Goal: Check status: Check status

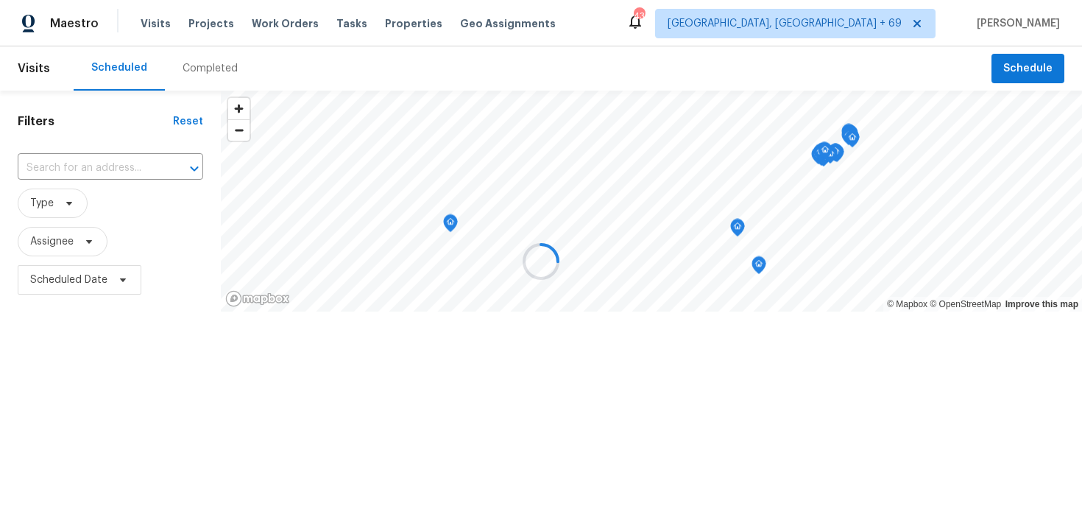
click at [202, 63] on div at bounding box center [541, 261] width 1082 height 523
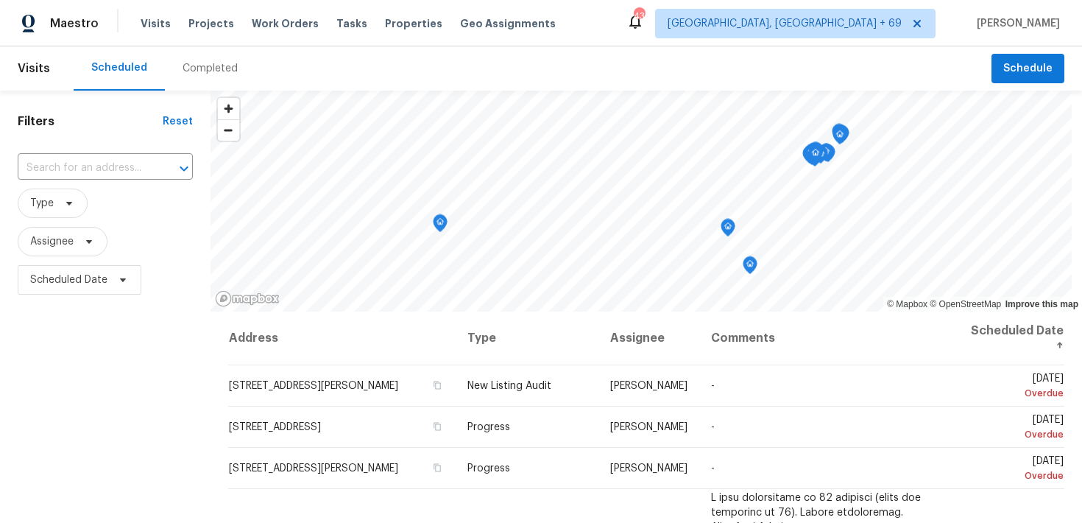
click at [202, 74] on div "Completed" at bounding box center [210, 68] width 55 height 15
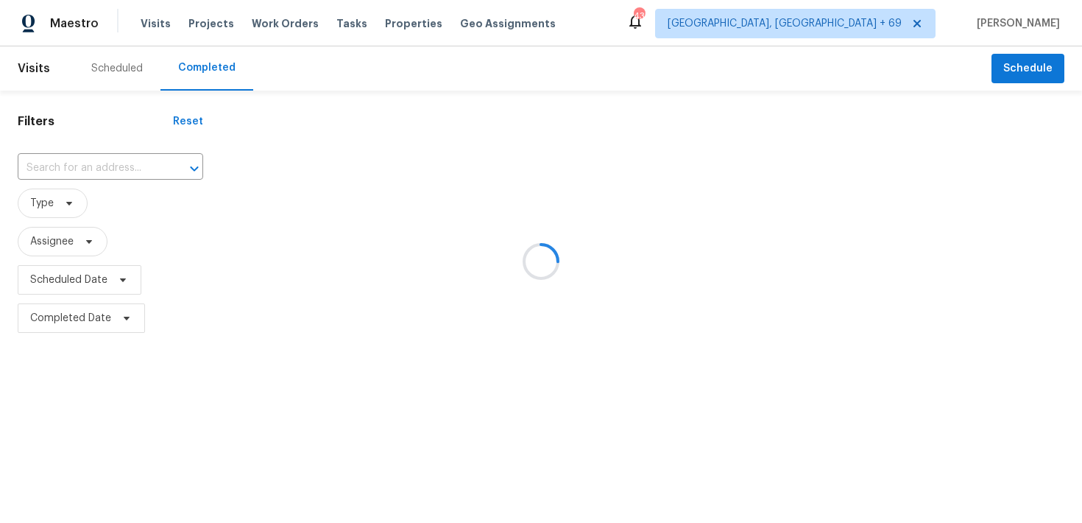
click at [91, 172] on div at bounding box center [541, 261] width 1082 height 523
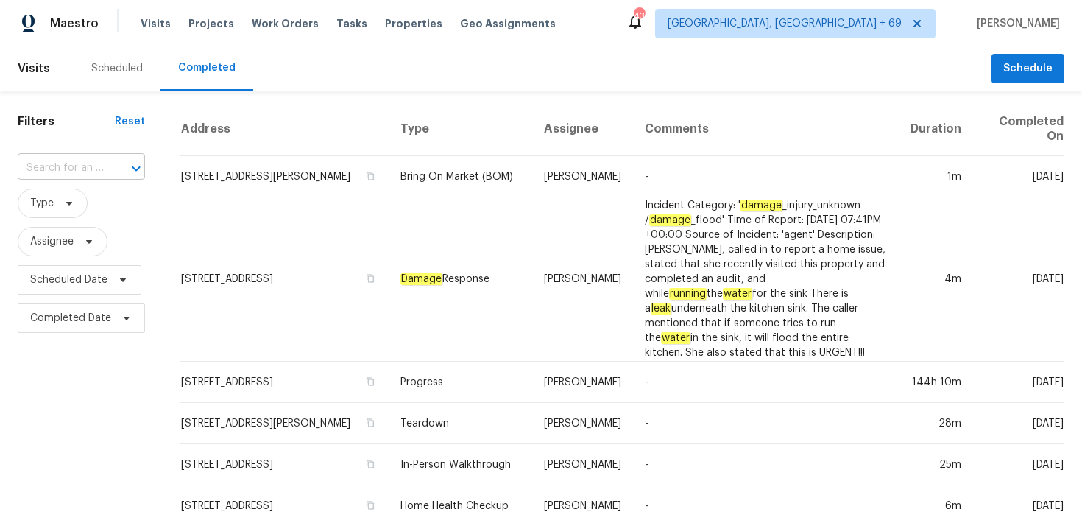
click at [36, 168] on input "text" at bounding box center [61, 168] width 86 height 23
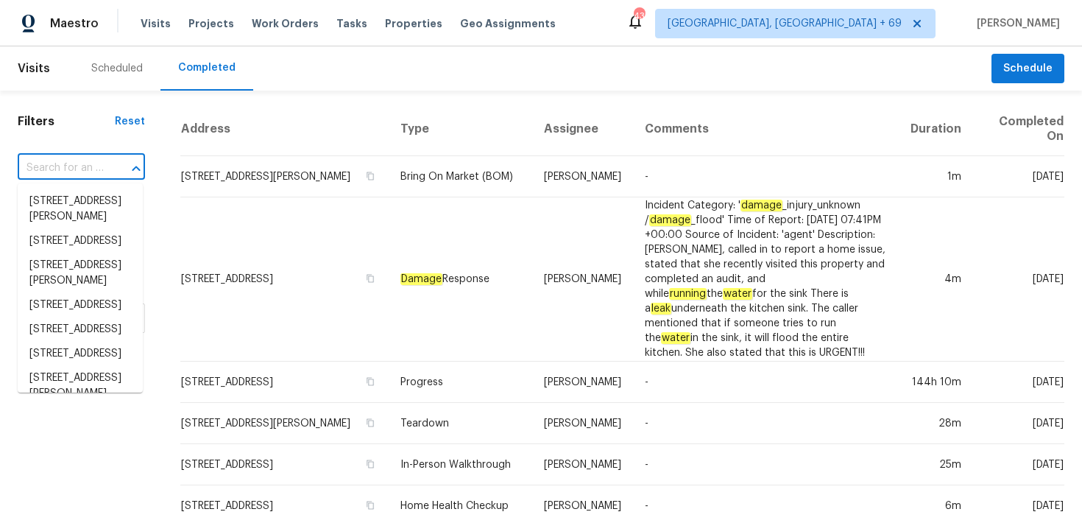
paste input "4227 Legacy Dr Denver, NC 28037"
type input "4227 Legacy Dr Denver, NC 28037"
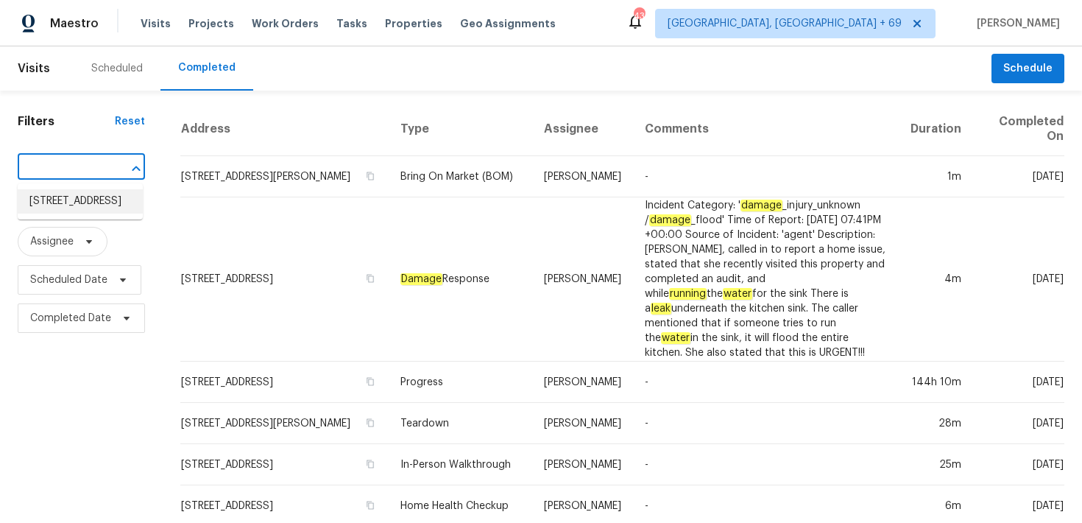
click at [45, 214] on li "4227 Legacy Dr, Denver, NC 28037" at bounding box center [80, 201] width 125 height 24
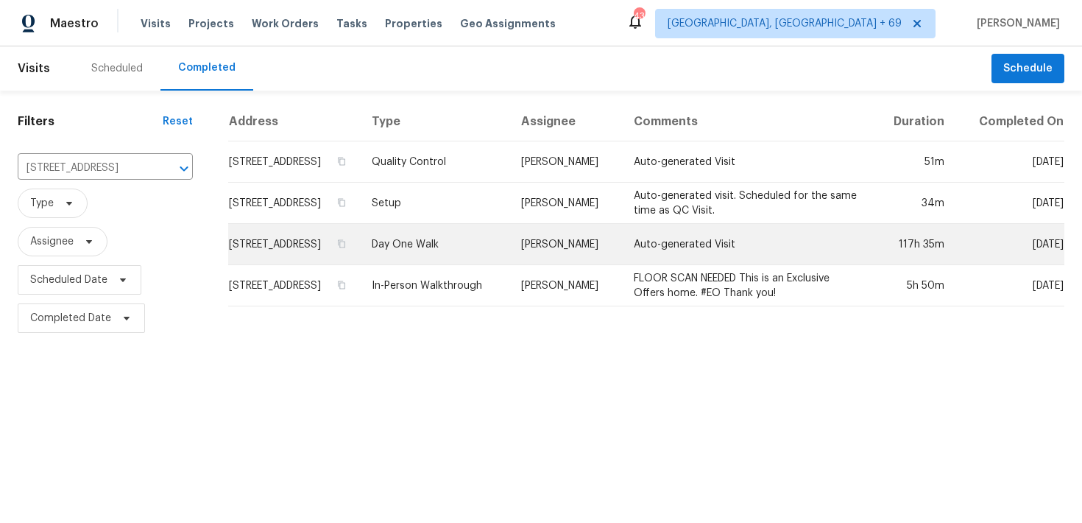
click at [443, 242] on td "Day One Walk" at bounding box center [434, 244] width 149 height 41
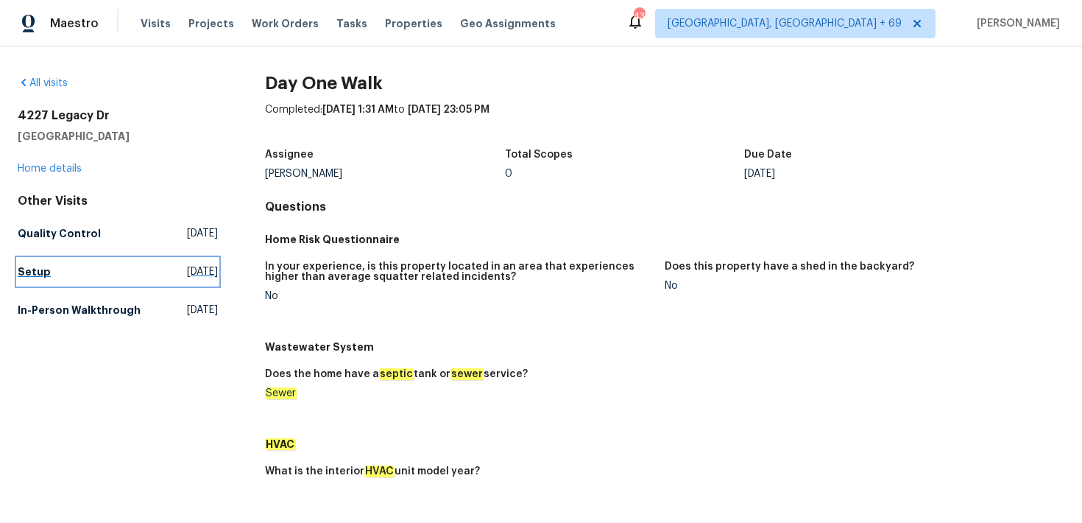
click at [39, 264] on link "Setup Thu, Oct 09 2025" at bounding box center [118, 271] width 200 height 27
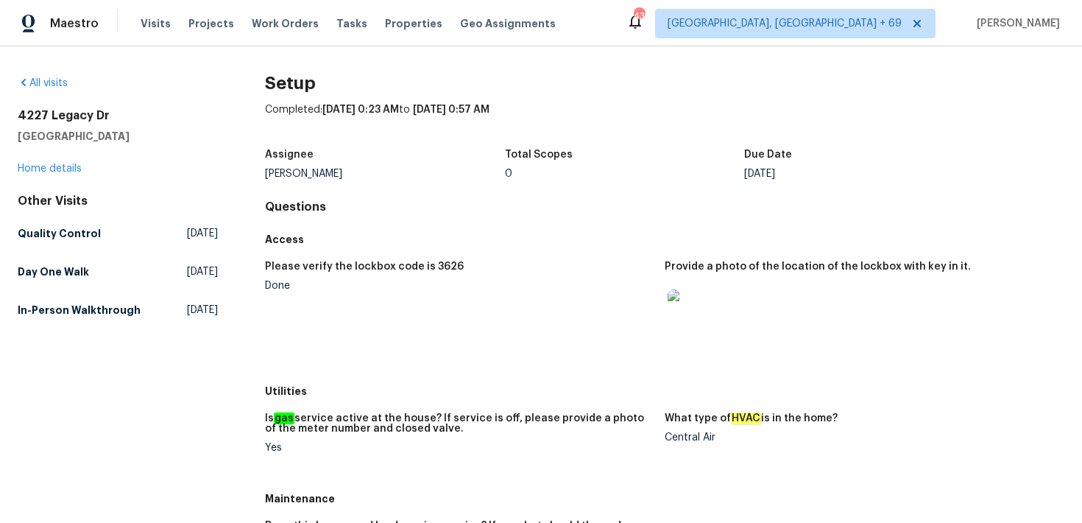
scroll to position [549, 0]
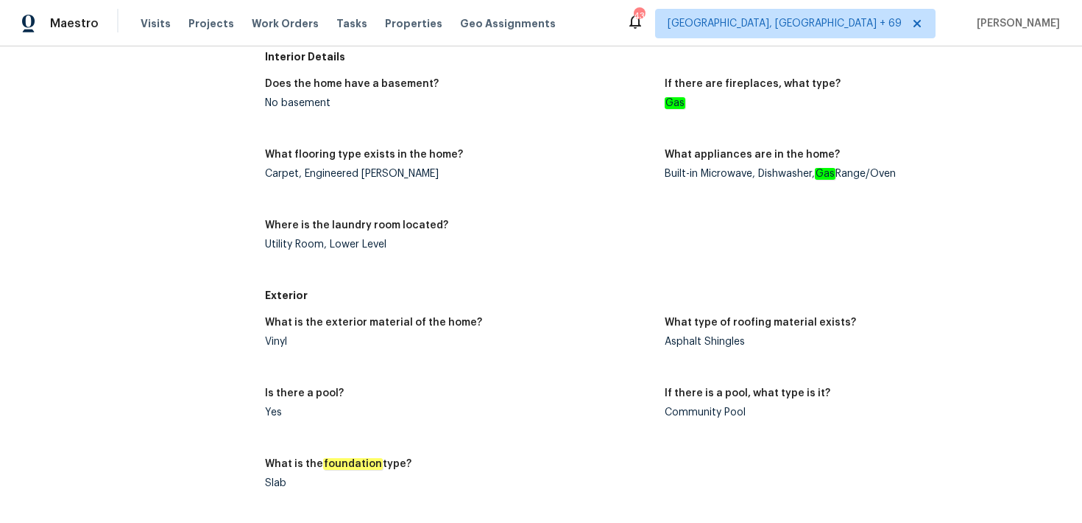
click at [279, 337] on div "Vinyl" at bounding box center [459, 342] width 388 height 10
copy div "Vinyl"
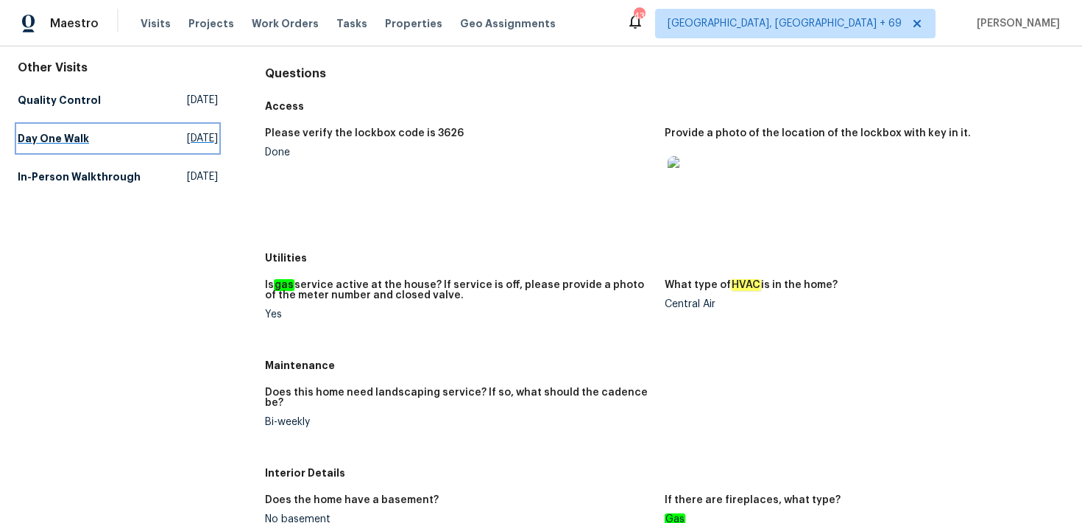
click at [71, 136] on h5 "Day One Walk" at bounding box center [53, 138] width 71 height 15
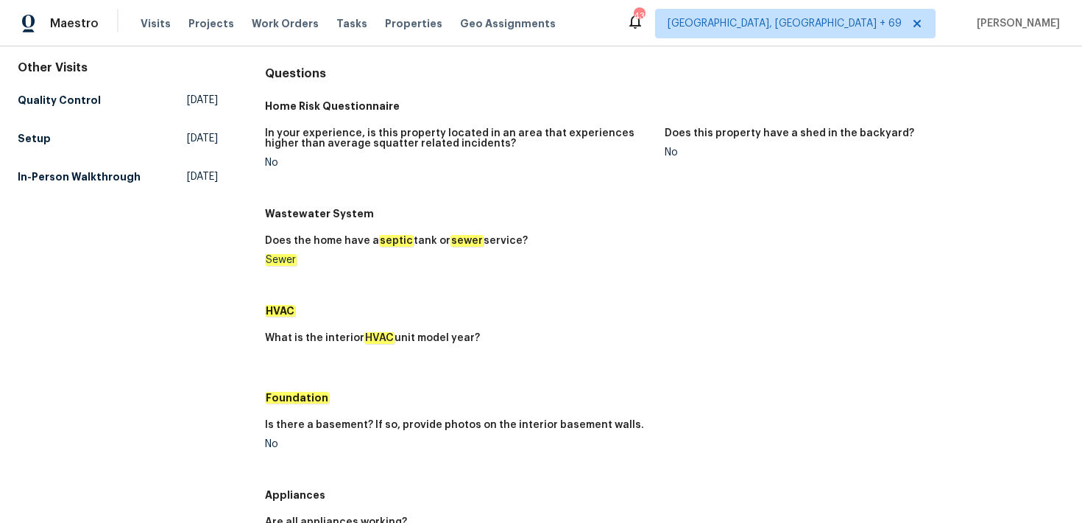
scroll to position [468, 0]
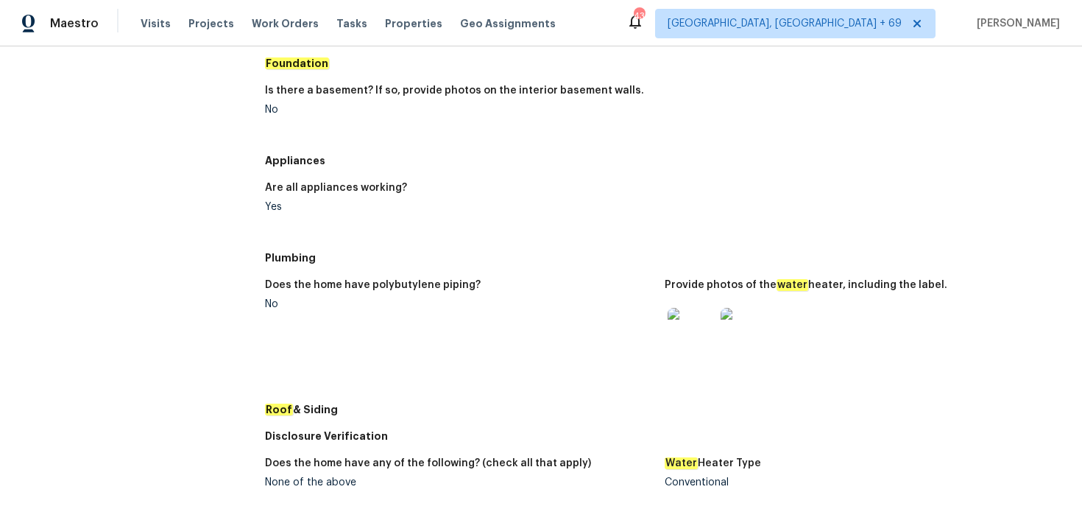
click at [696, 342] on img at bounding box center [691, 331] width 47 height 47
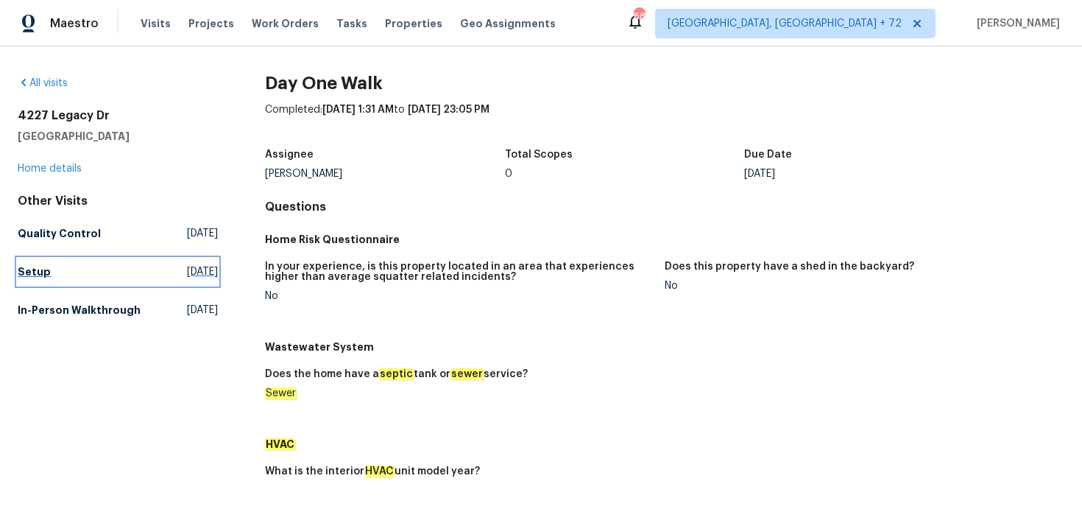
click at [45, 273] on h5 "Setup" at bounding box center [34, 271] width 33 height 15
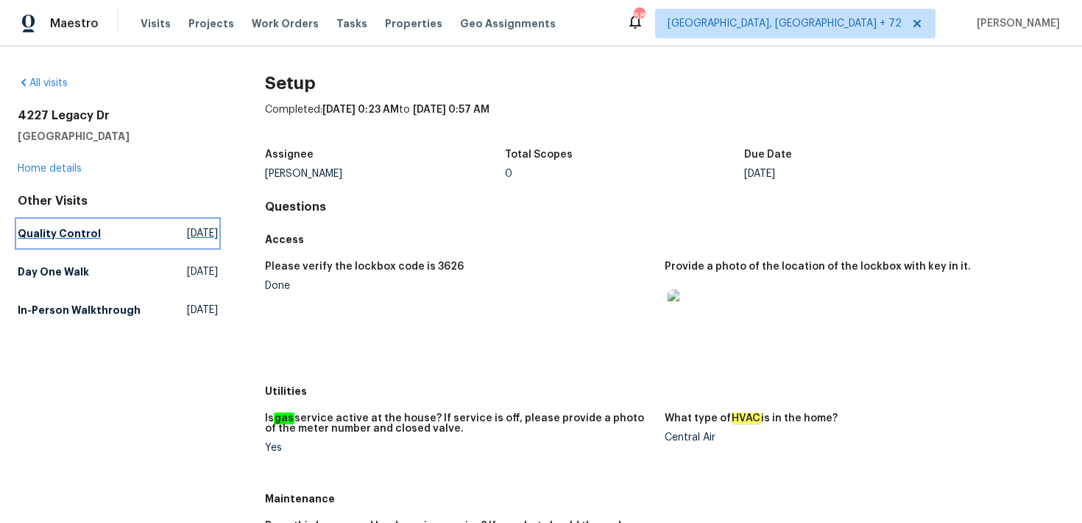
click at [24, 235] on h5 "Quality Control" at bounding box center [59, 233] width 83 height 15
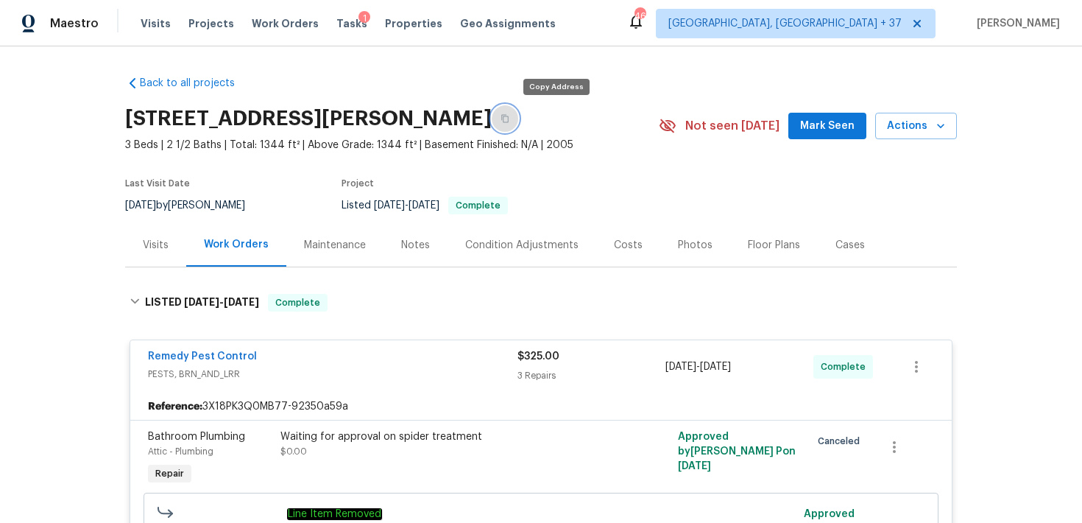
click at [518, 126] on button "button" at bounding box center [505, 118] width 27 height 27
click at [518, 113] on button "button" at bounding box center [505, 118] width 27 height 27
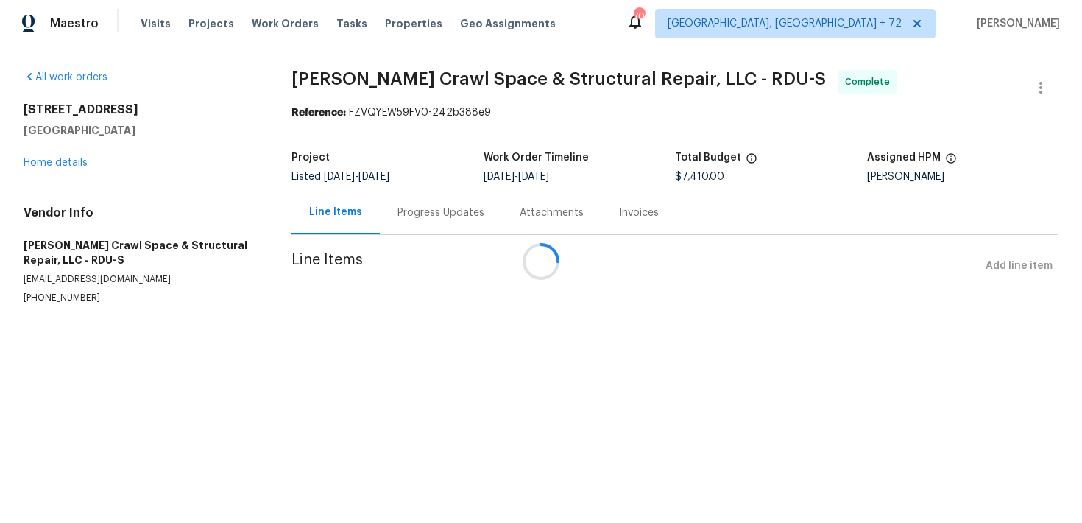
click at [502, 225] on div "Attachments" at bounding box center [551, 212] width 99 height 43
click at [429, 208] on div "Progress Updates" at bounding box center [438, 212] width 87 height 15
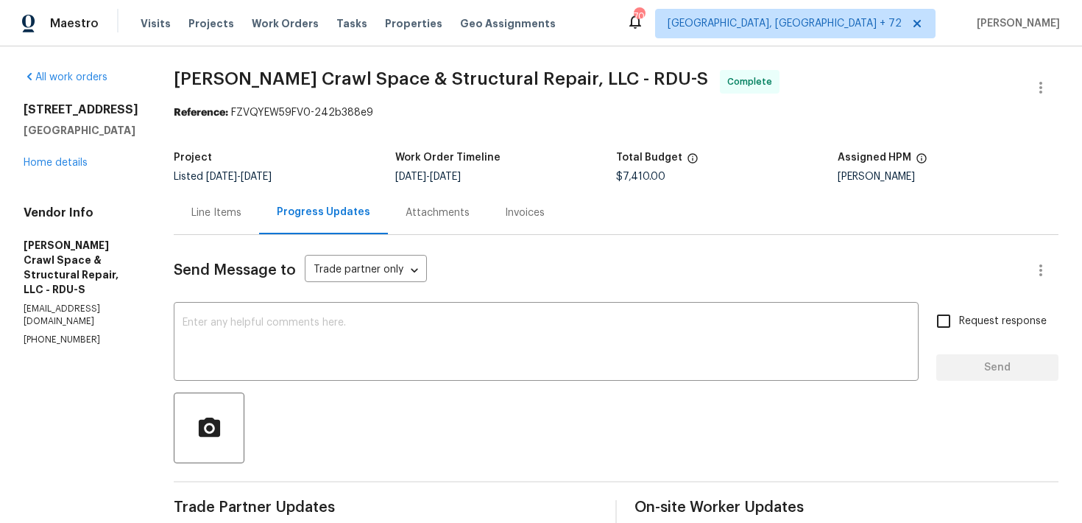
click at [230, 208] on div "Line Items" at bounding box center [216, 212] width 50 height 15
